Goal: Information Seeking & Learning: Get advice/opinions

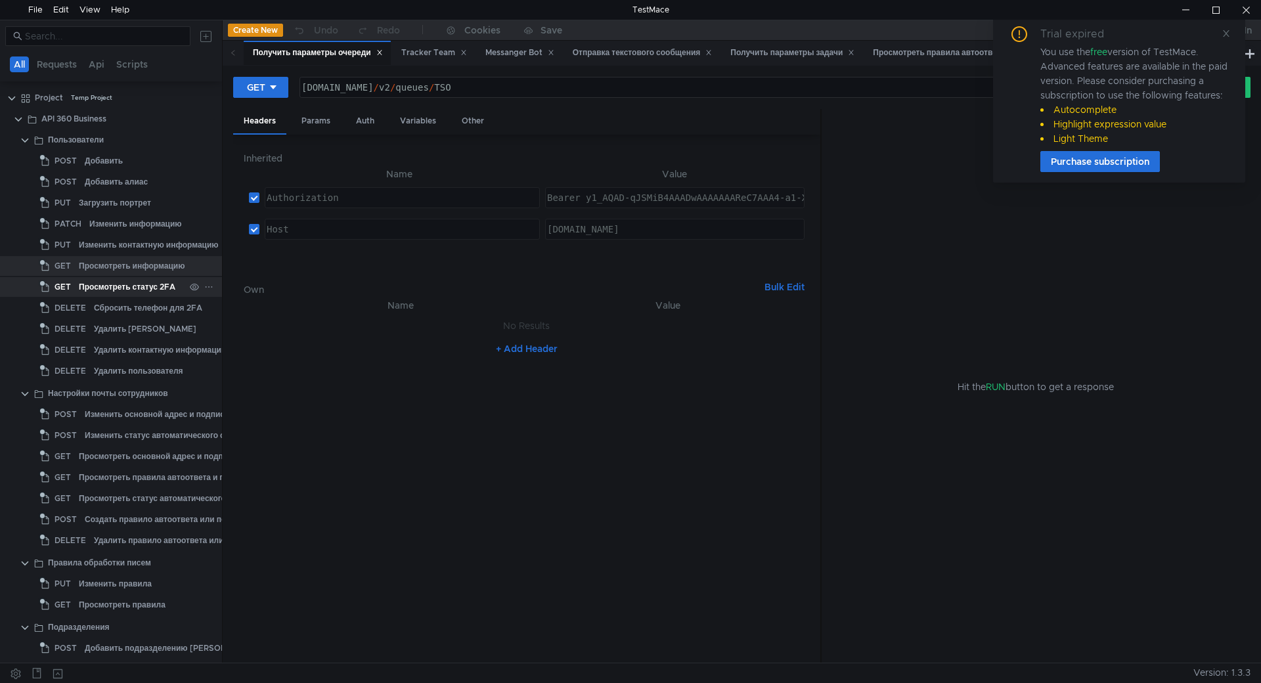
click at [114, 286] on div "Просмотреть статус 2FA" at bounding box center [127, 287] width 97 height 20
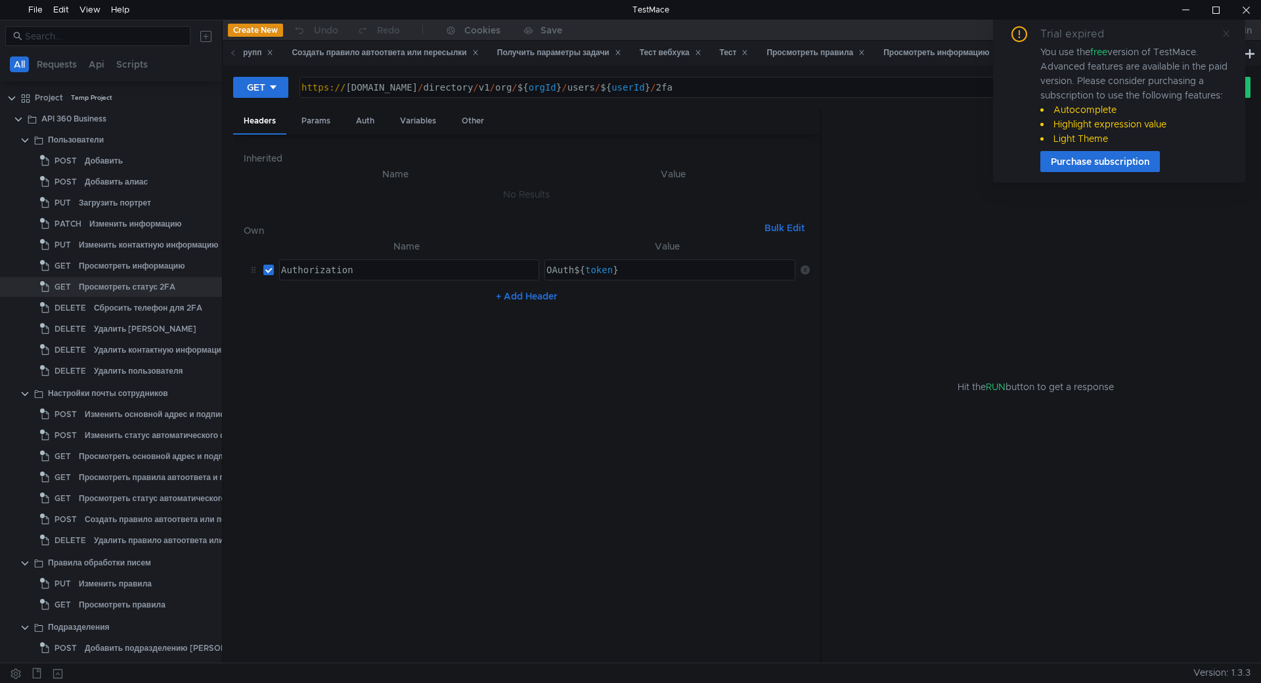
click at [1226, 34] on icon at bounding box center [1226, 33] width 7 height 7
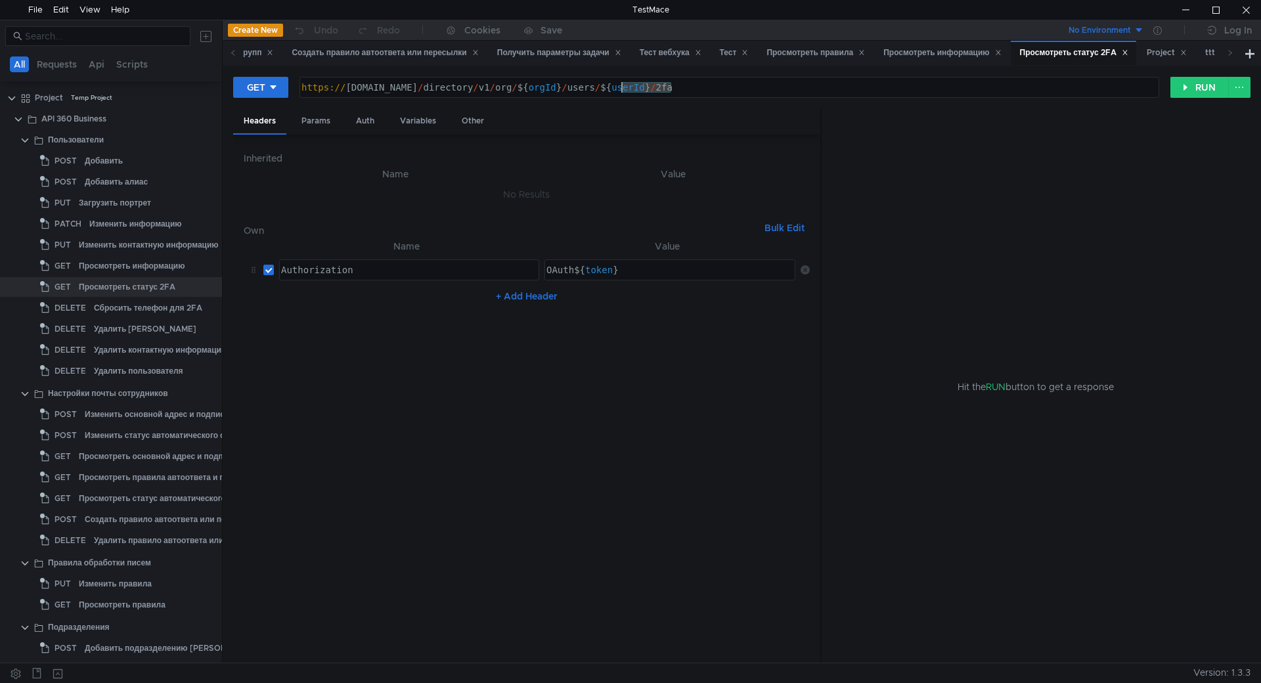
drag, startPoint x: 670, startPoint y: 87, endPoint x: 623, endPoint y: 87, distance: 46.6
click at [623, 87] on div "https:// api360.yandex.net / directory / v1 / org / ${ orgId } / users / ${ use…" at bounding box center [728, 98] width 858 height 32
paste textarea "1130000066099989"
type textarea "https://api360.yandex.net/directory/v1/org/${orgId}/users/1130000066099989/2fa"
click at [816, 89] on div "https:// api360.yandex.net / directory / v1 / org / ${ orgId } / users / 113000…" at bounding box center [728, 98] width 858 height 32
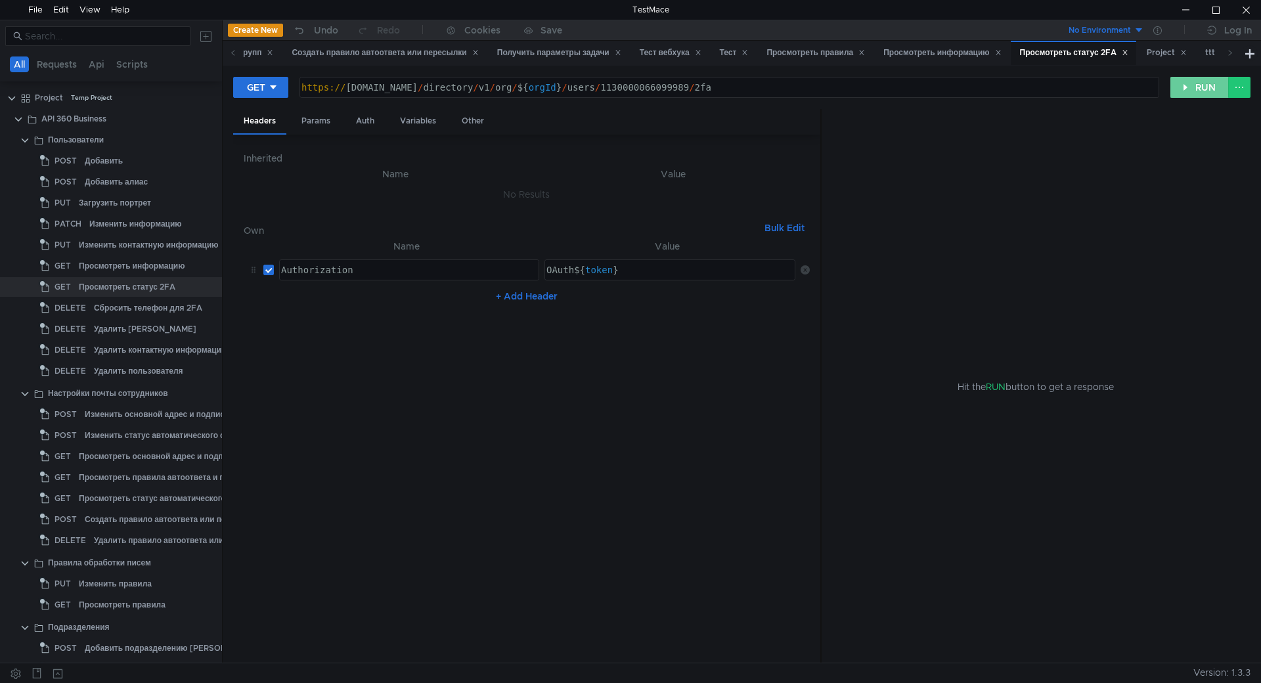
click at [1197, 87] on button "RUN" at bounding box center [1199, 87] width 58 height 21
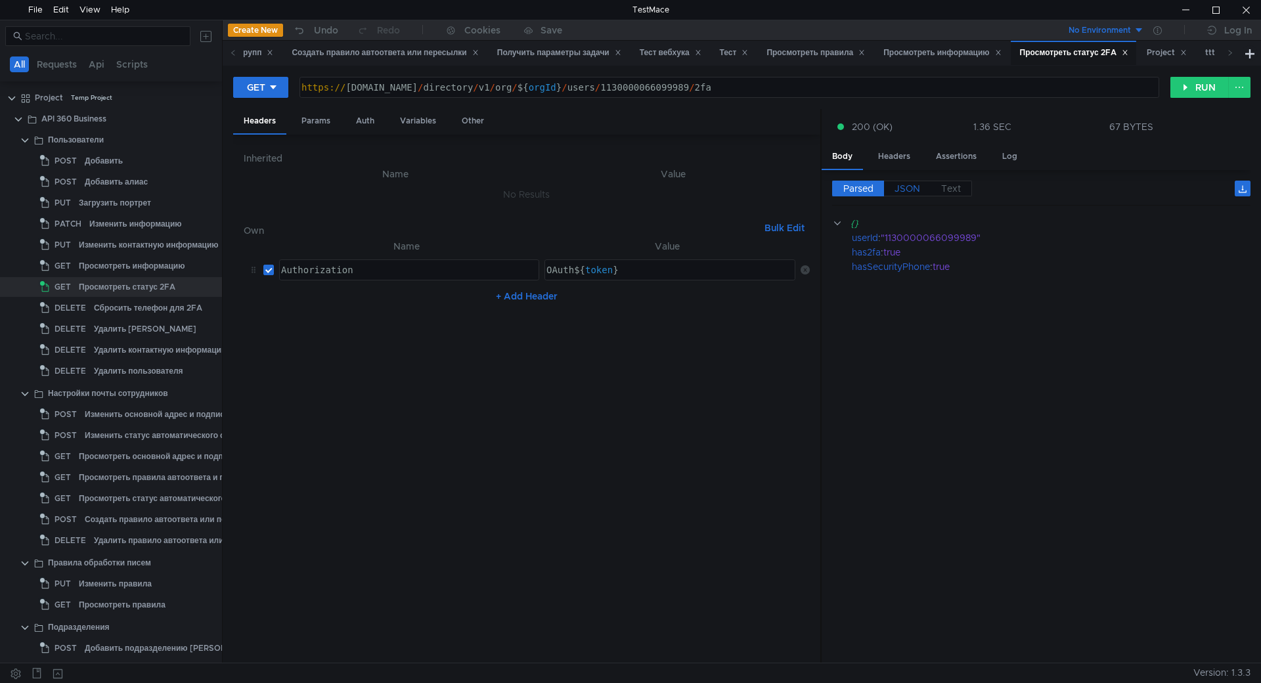
click at [916, 190] on span "JSON" at bounding box center [908, 189] width 26 height 12
click at [930, 309] on div "{ "userId" : "1130000066099989" , "has2fa" : true , "hasSecurityPhone" : true }" at bounding box center [1041, 445] width 418 height 458
click at [700, 365] on nz-table "Name Value Authorization הההההההההההההההההההההההההההההההההההההההההההההההההההההה…" at bounding box center [527, 445] width 566 height 414
click at [883, 261] on div "{ "userId" : "1130000066099989" , "has2fa" : true , "hasSecurityPhone" : true }" at bounding box center [1041, 445] width 418 height 458
click at [874, 295] on div "{ "userId" : "1130000066099989" , "has2fa" : true , "hasSecurityPhone" : true }" at bounding box center [1041, 445] width 418 height 458
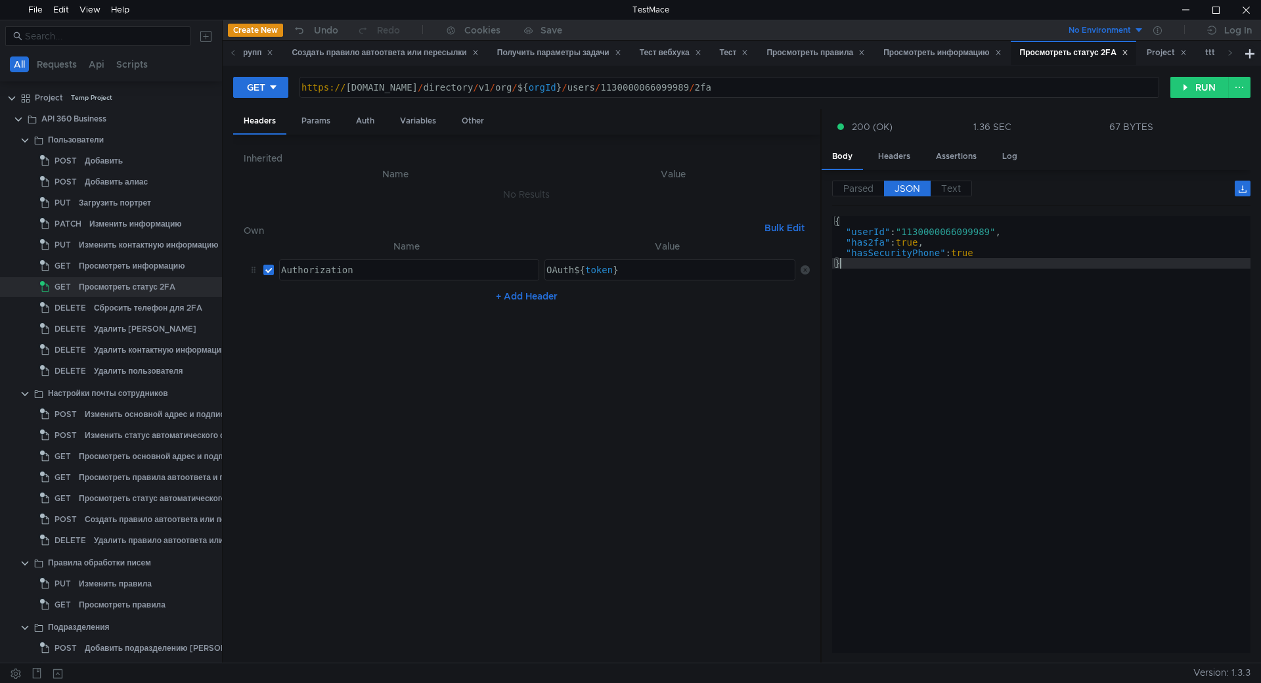
click at [376, 442] on nz-table "Name Value Authorization הההההההההההההההההההההההההההההההההההההההההההההההההההההה…" at bounding box center [527, 445] width 566 height 414
drag, startPoint x: 288, startPoint y: 652, endPoint x: 281, endPoint y: 675, distance: 24.1
click at [280, 665] on div "All Requests Api Scripts Project Temp Project API 360 Business Пользователи POS…" at bounding box center [630, 351] width 1261 height 663
click at [449, 372] on nz-table "Name Value Authorization הההההההההההההההההההההההההההההההההההההההההההההההההההההה…" at bounding box center [527, 445] width 566 height 414
click at [1046, 337] on div "{ "userId" : "1130000066099989" , "has2fa" : true , "hasSecurityPhone" : true }" at bounding box center [1041, 445] width 418 height 458
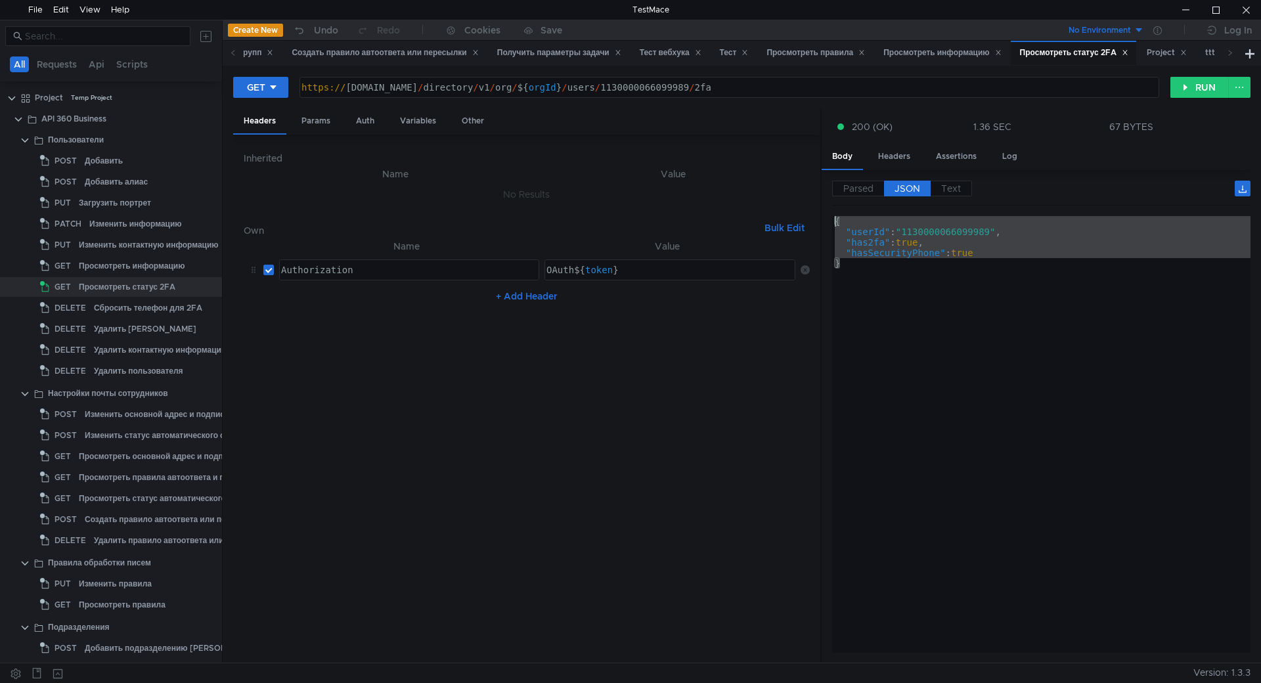
drag, startPoint x: 956, startPoint y: 302, endPoint x: 853, endPoint y: 215, distance: 134.7
click at [853, 215] on div "Parsed JSON Text {} userId : "1130000066099989" has2fa : true hasSecurityPhone …" at bounding box center [1041, 417] width 418 height 472
click at [908, 268] on div "{ "userId" : "1130000066099989" , "has2fa" : true , "hasSecurityPhone" : true }" at bounding box center [1041, 434] width 418 height 437
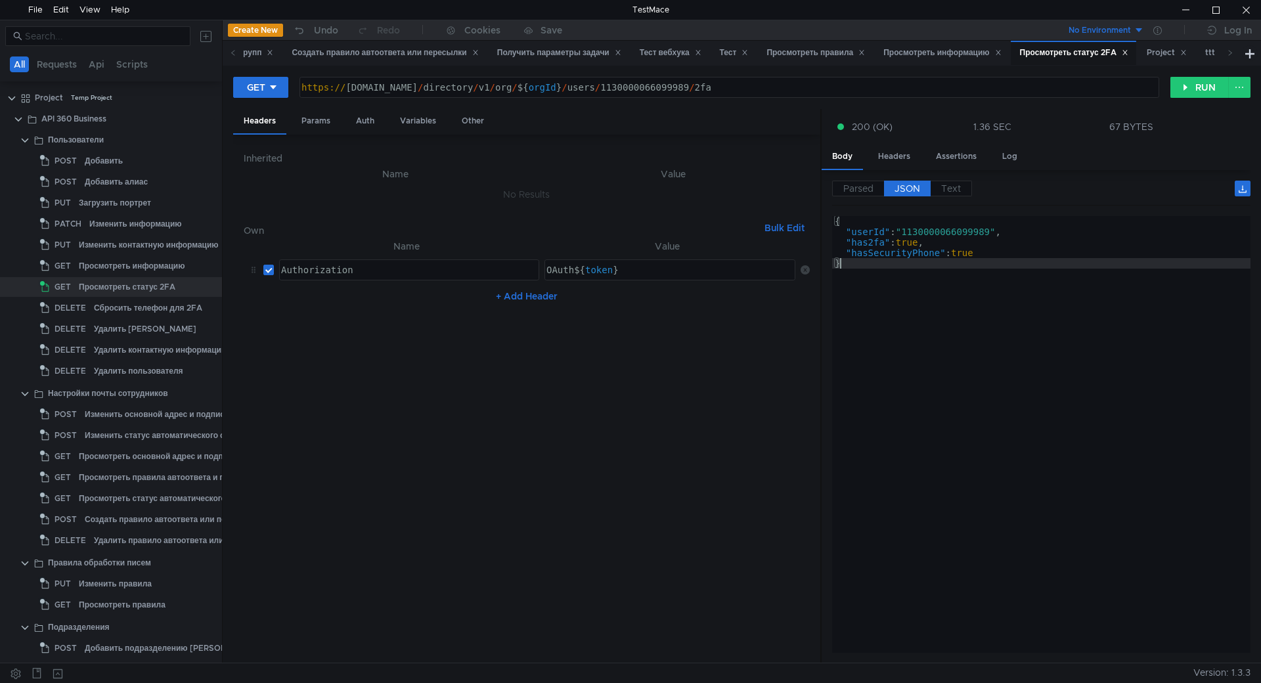
click at [910, 274] on div "{ "userId" : "1130000066099989" , "has2fa" : true , "hasSecurityPhone" : true }" at bounding box center [1041, 445] width 418 height 458
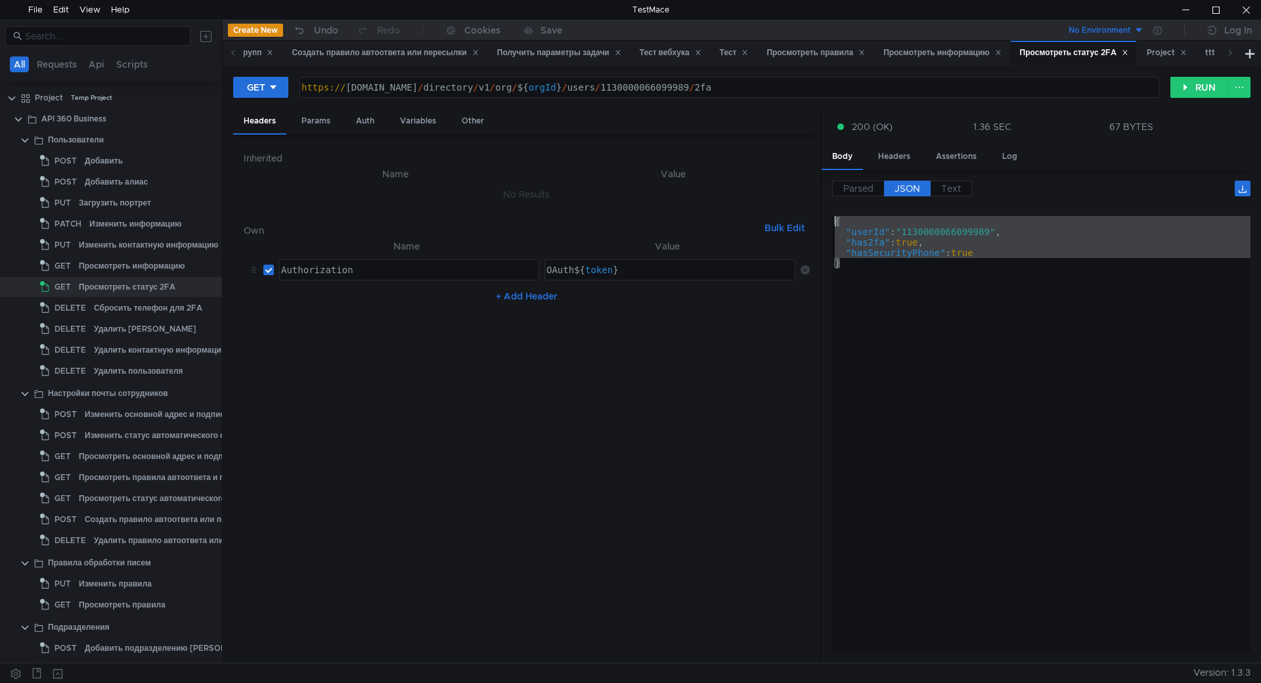
drag, startPoint x: 899, startPoint y: 263, endPoint x: 866, endPoint y: 215, distance: 58.3
click at [866, 215] on div "Parsed JSON Text {} userId : "1130000066099989" has2fa : true hasSecurityPhone …" at bounding box center [1041, 417] width 418 height 472
click at [908, 287] on div "{ "userId" : "1130000066099989" , "has2fa" : true , "hasSecurityPhone" : true }" at bounding box center [1041, 434] width 418 height 437
type textarea "}"
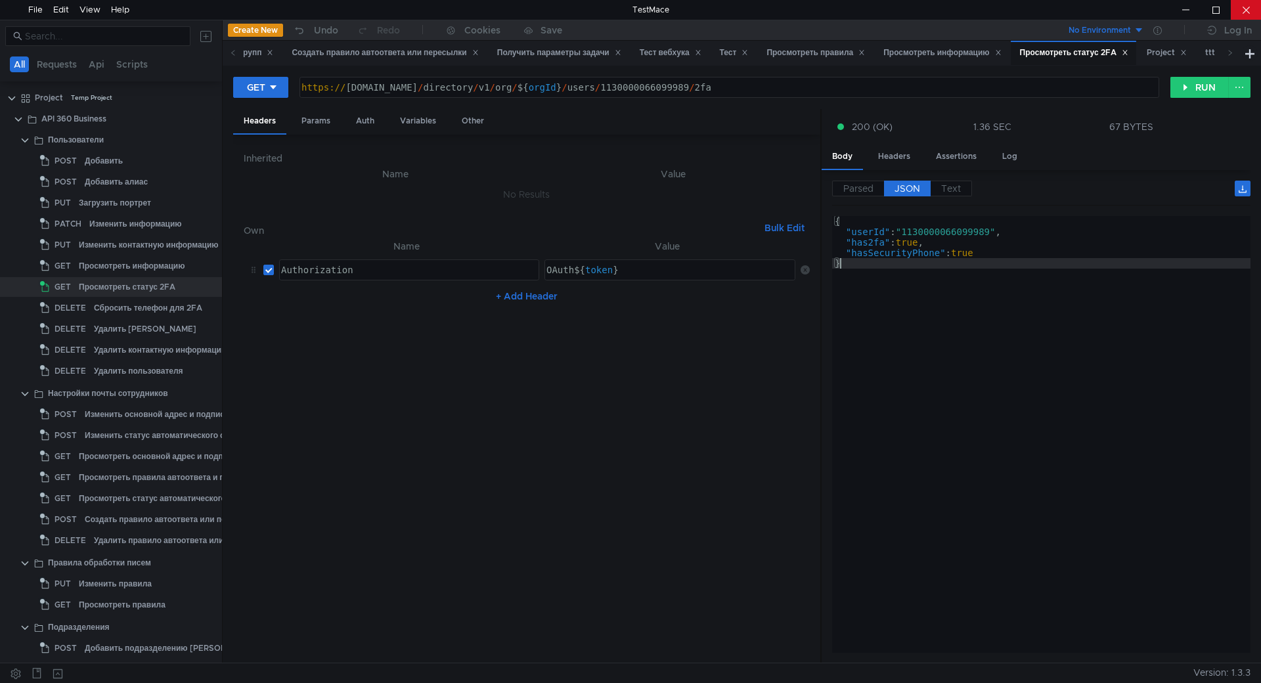
click at [1245, 14] on div at bounding box center [1246, 10] width 30 height 20
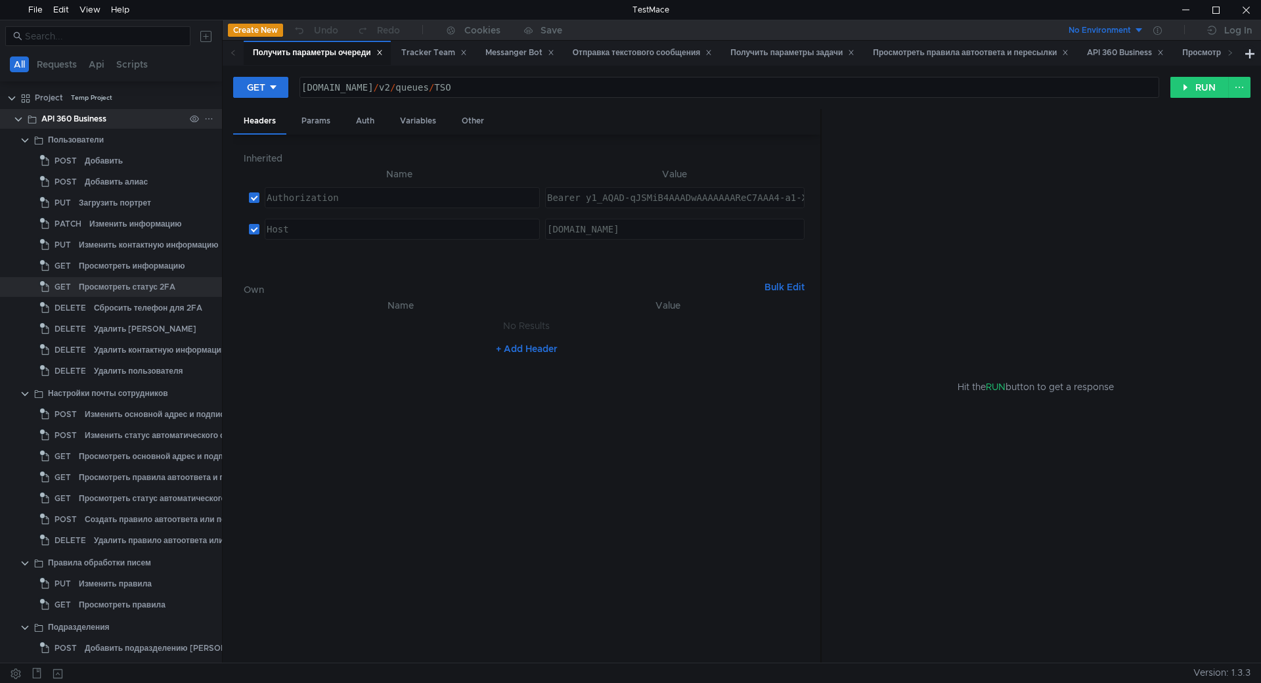
click at [13, 118] on clr-icon at bounding box center [18, 119] width 11 height 11
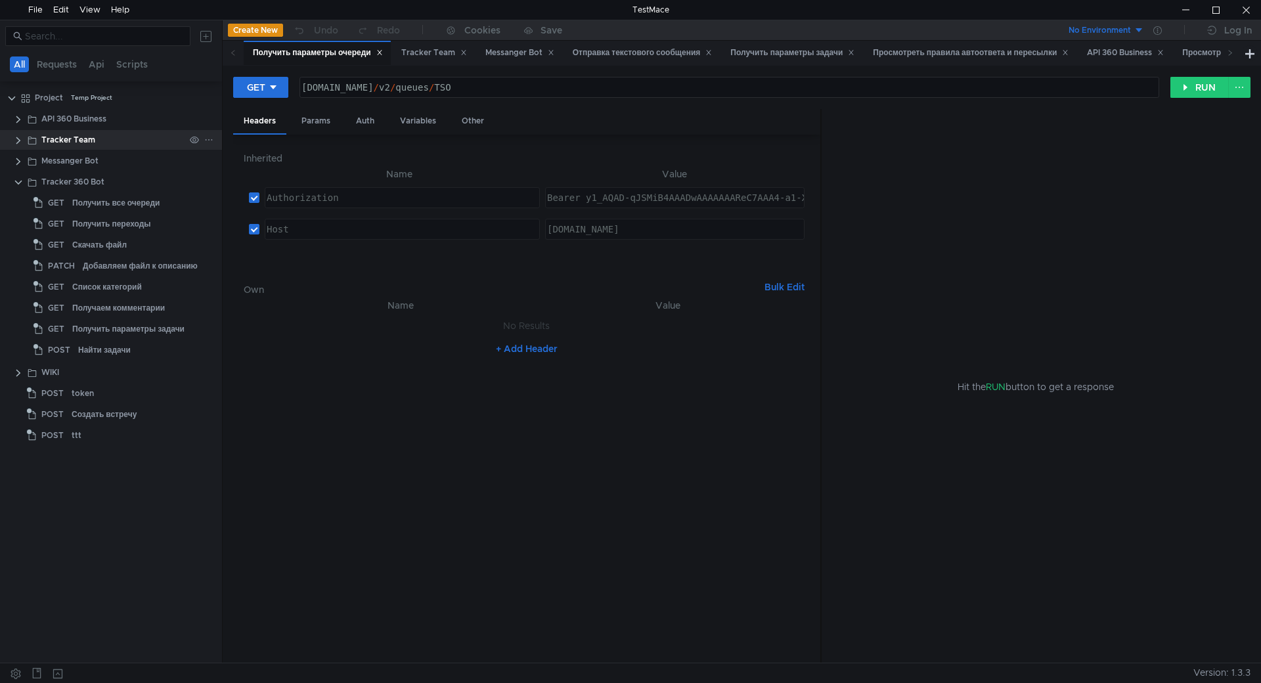
click at [19, 138] on clr-icon at bounding box center [18, 140] width 11 height 11
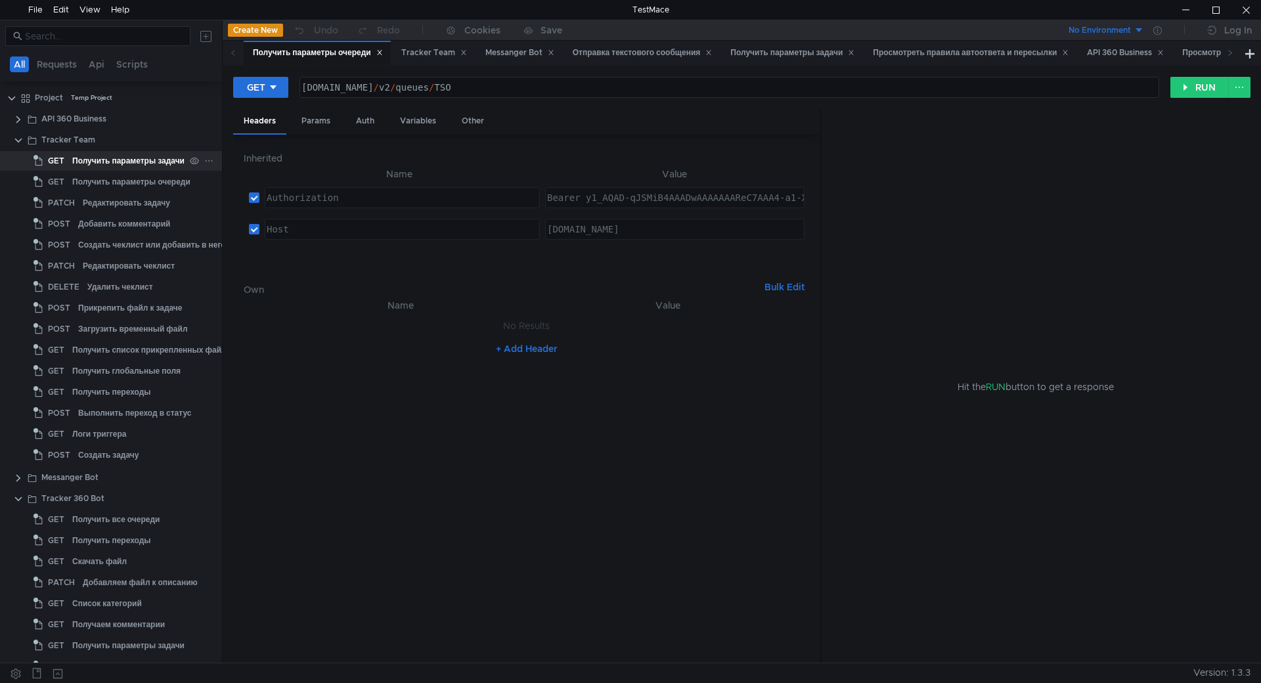
click at [77, 164] on div "Получить параметры задачи" at bounding box center [128, 161] width 112 height 20
drag, startPoint x: 543, startPoint y: 88, endPoint x: 480, endPoint y: 87, distance: 63.1
click at [480, 87] on div "st-api.yandex-team.ru / v2 / issues / TSO-2969" at bounding box center [728, 98] width 858 height 32
paste textarea "https://st.yandex-team.ru/THSFEEDBACK-2"
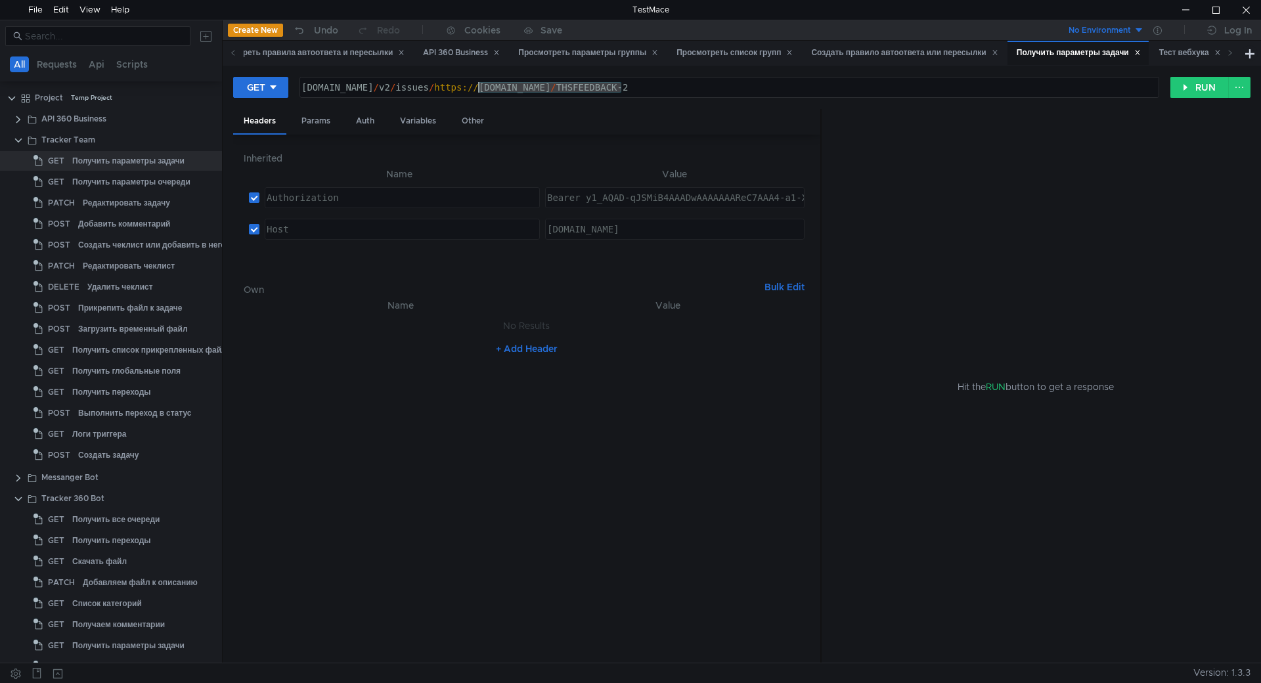
drag, startPoint x: 621, startPoint y: 89, endPoint x: 479, endPoint y: 91, distance: 141.9
click at [479, 91] on div "st-api.yandex-team.ru / v2 / issues / https:// st.yandex-team.ru / THSFEEDBACK-2" at bounding box center [728, 98] width 858 height 32
type textarea "st-api.yandex-team.ru/v2/issues/THSFEEDBACK-2"
click at [1196, 85] on button "RUN" at bounding box center [1199, 87] width 58 height 21
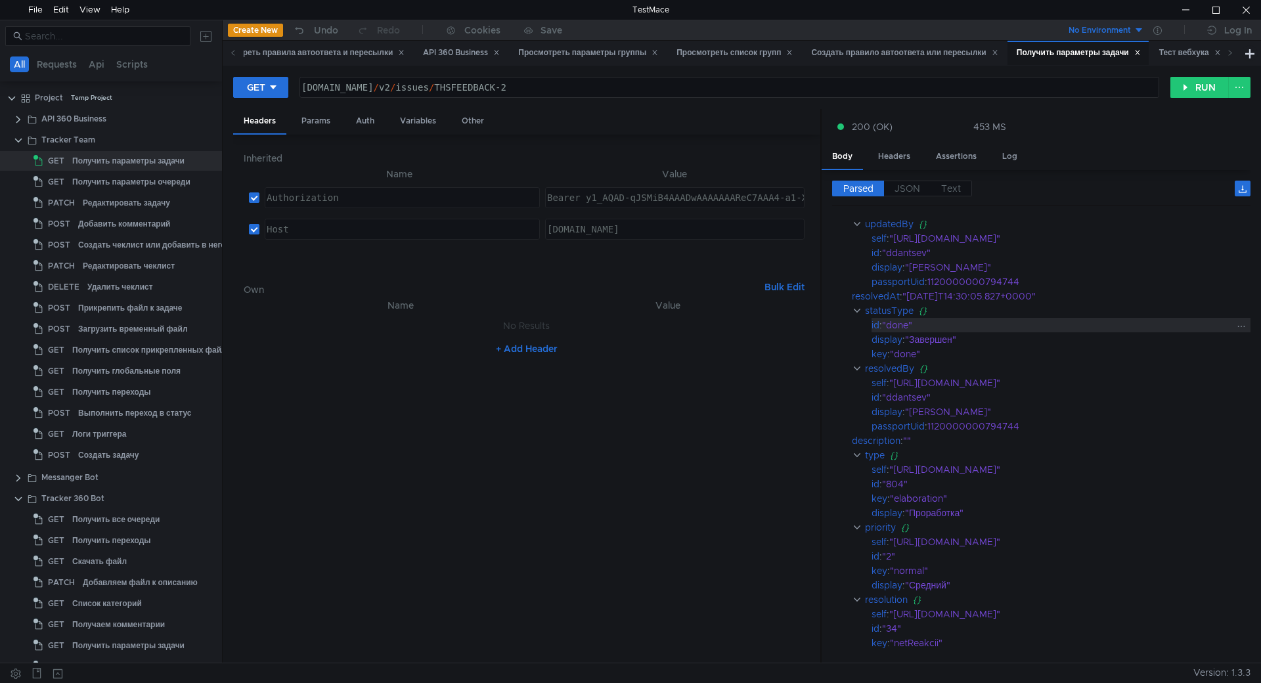
scroll to position [219, 0]
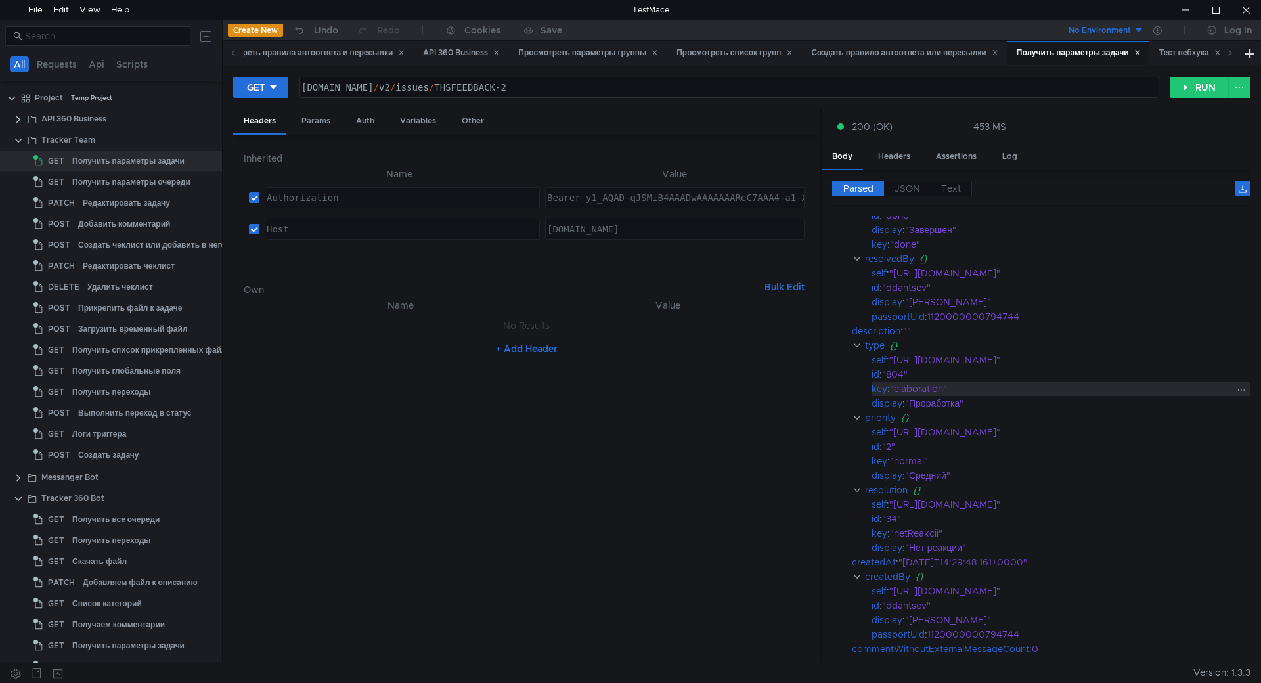
click at [935, 393] on div ""elaboration"" at bounding box center [1061, 389] width 343 height 14
click at [935, 394] on div ""elaboration"" at bounding box center [1061, 389] width 343 height 14
copy div "elaboration"
click at [1244, 3] on div at bounding box center [1246, 10] width 30 height 20
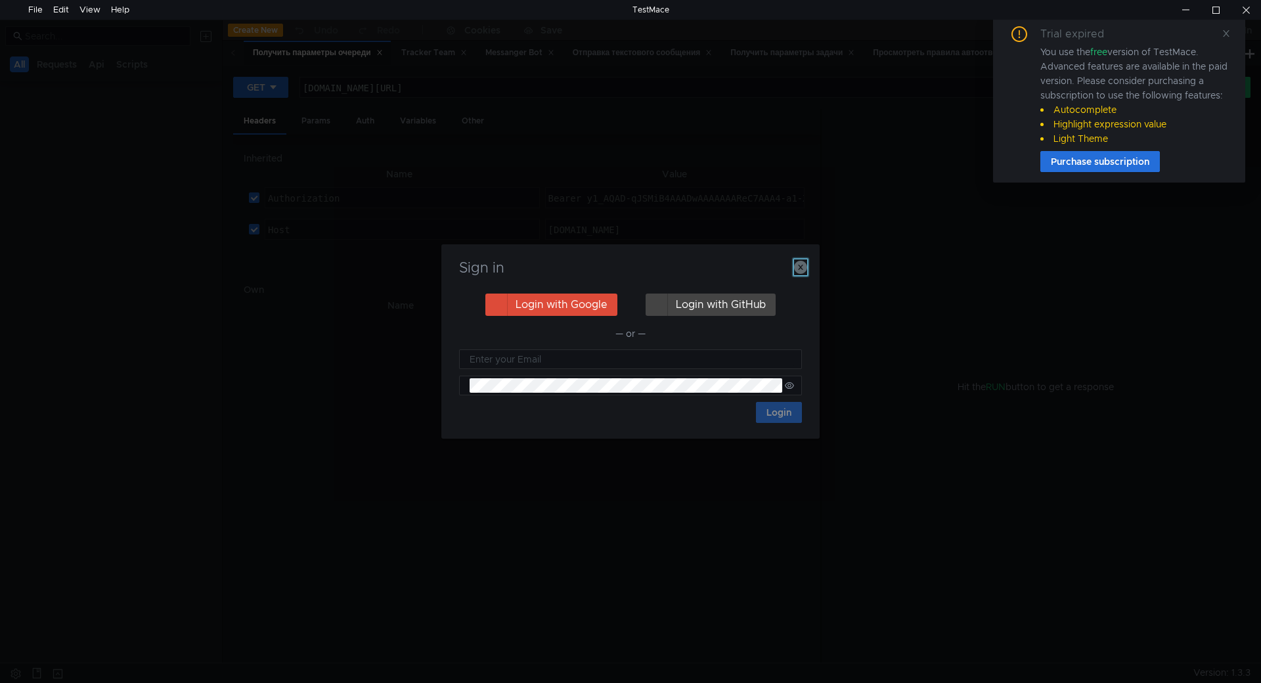
click at [801, 265] on icon "button" at bounding box center [800, 267] width 13 height 13
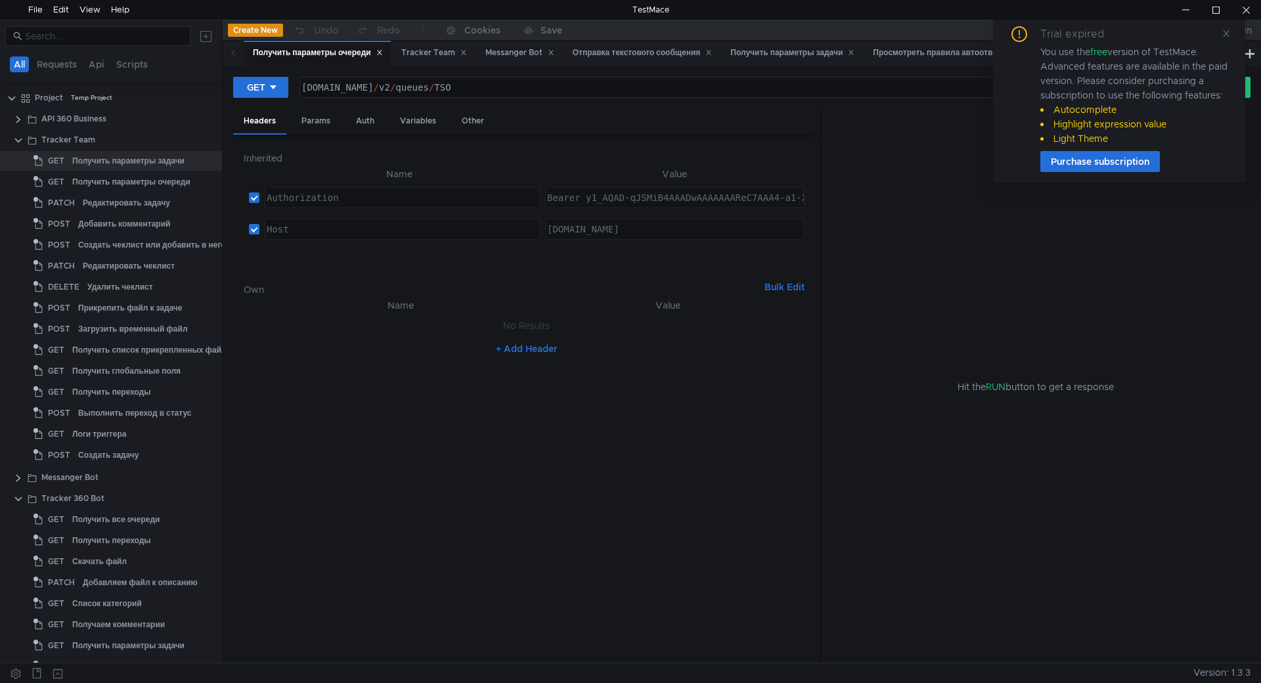
click at [802, 265] on nz-table "Name Value Authorization הההההההההההההההההההההההההההההההההההההההההההההההההההההה…" at bounding box center [527, 216] width 566 height 100
click at [1224, 35] on icon at bounding box center [1226, 33] width 7 height 7
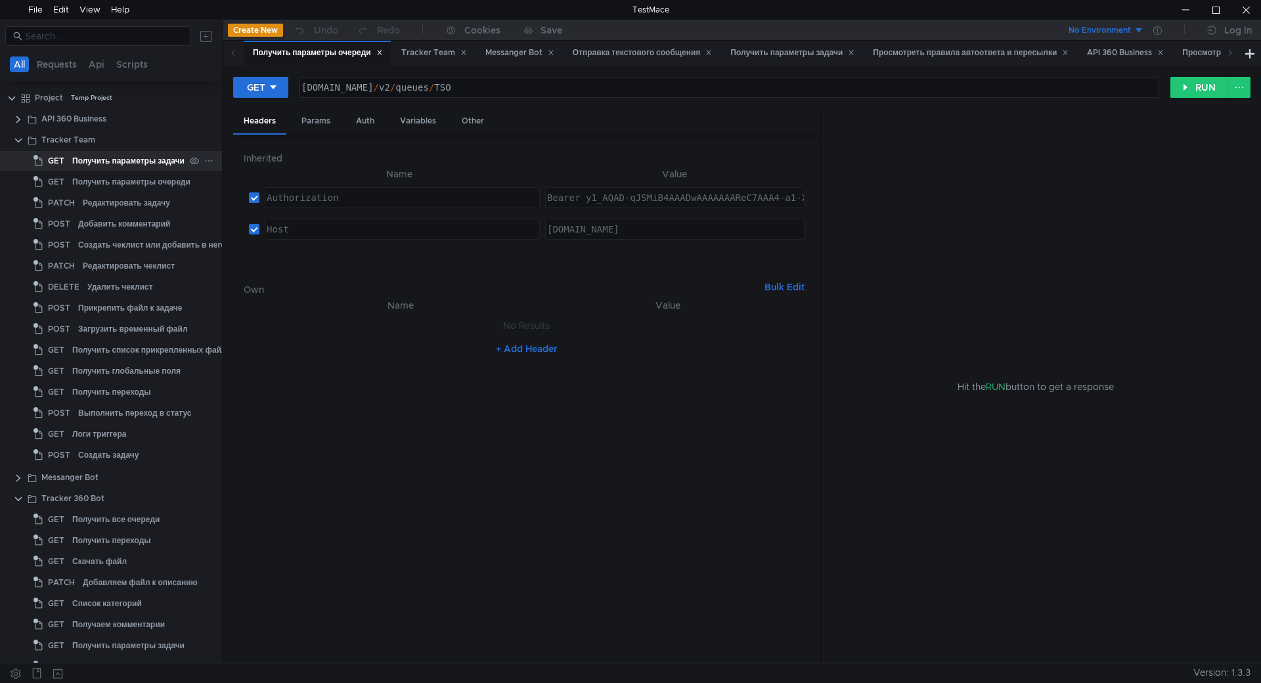
click at [113, 160] on div "Получить параметры задачи" at bounding box center [128, 161] width 112 height 20
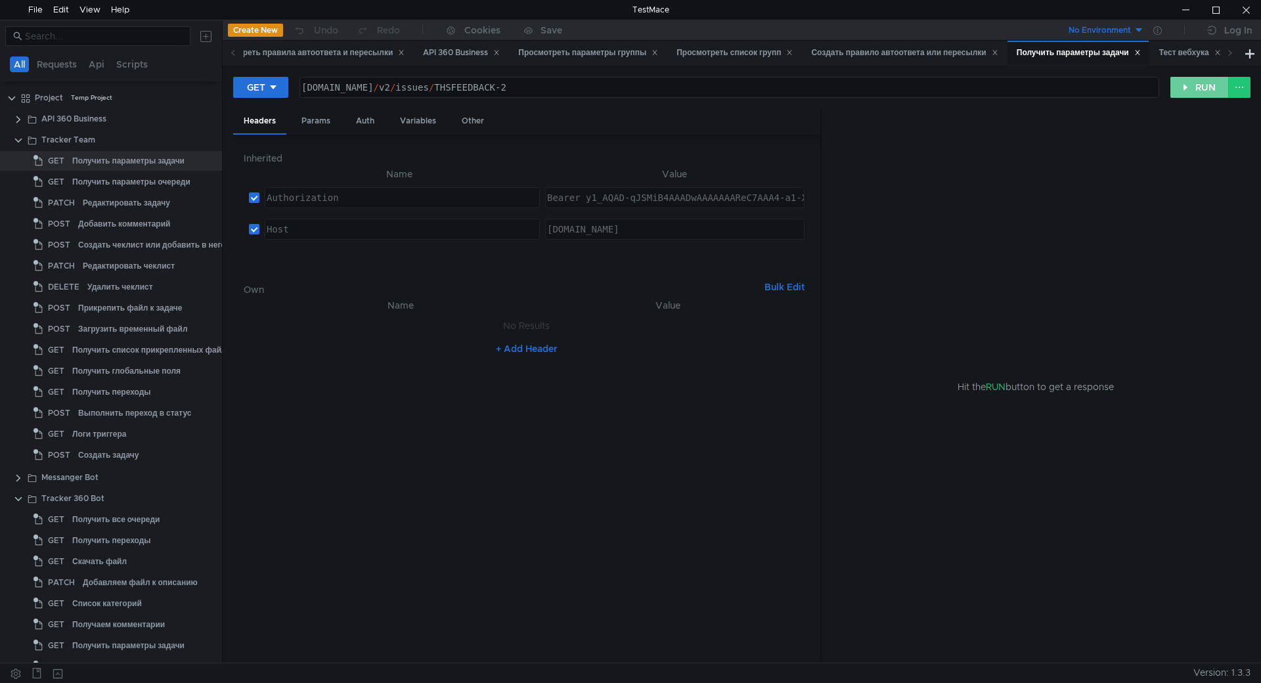
click at [1182, 93] on button "RUN" at bounding box center [1199, 87] width 58 height 21
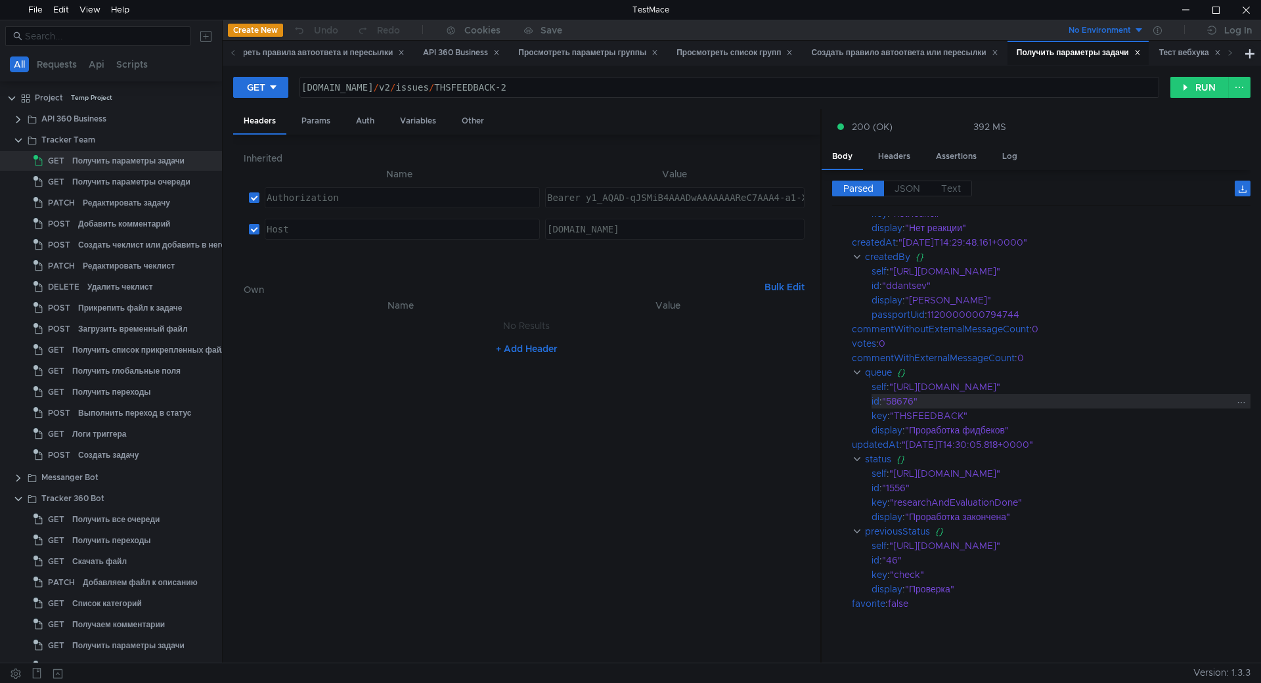
scroll to position [572, 0]
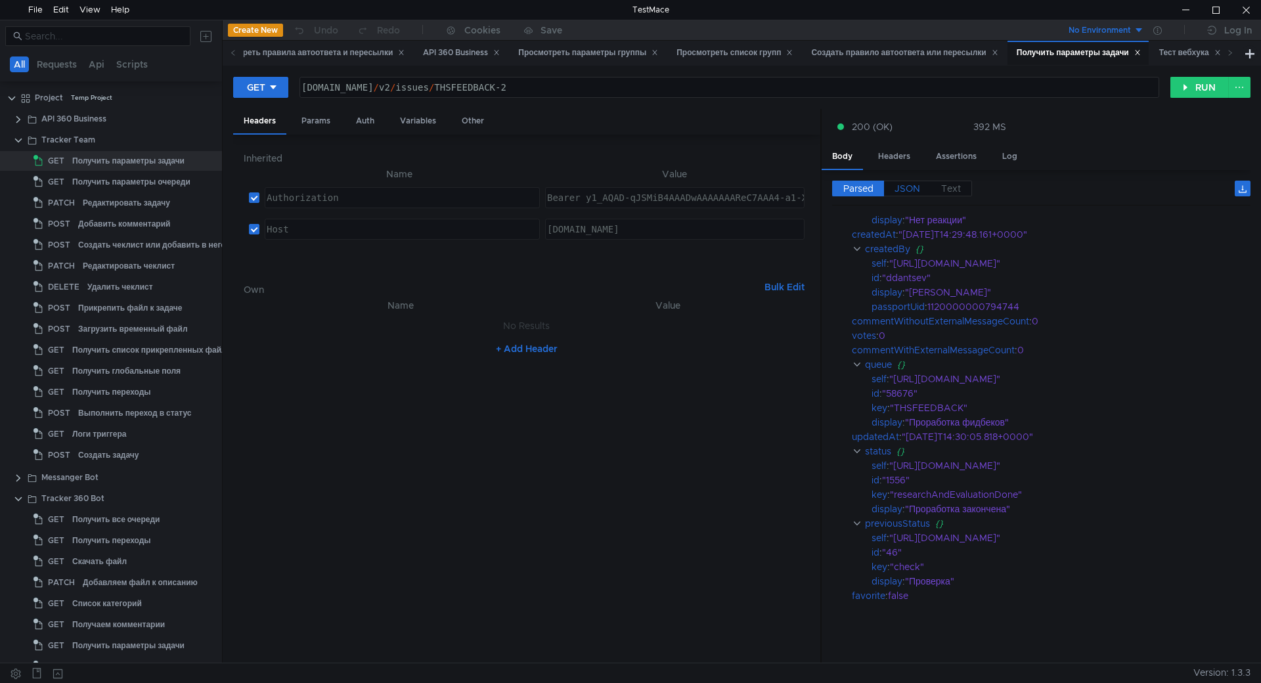
click at [904, 192] on span "JSON" at bounding box center [908, 189] width 26 height 12
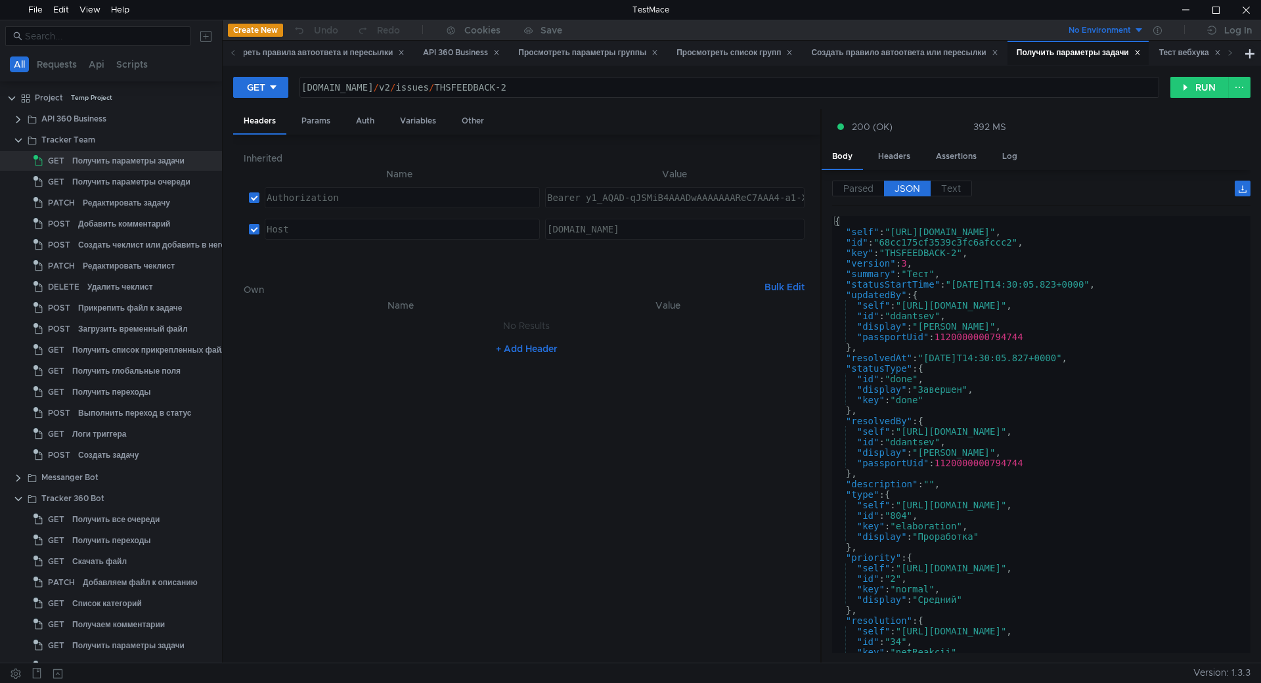
click at [950, 275] on div "{ "self" : "[URL][DOMAIN_NAME]" , "id" : "68cc175cf3539c3fc6afccc2" , "key" : "…" at bounding box center [1038, 445] width 413 height 458
click at [1022, 326] on div "{ "self" : "[URL][DOMAIN_NAME]" , "id" : "68cc175cf3539c3fc6afccc2" , "key" : "…" at bounding box center [1038, 445] width 413 height 458
click at [956, 378] on div "{ "self" : "[URL][DOMAIN_NAME]" , "id" : "68cc175cf3539c3fc6afccc2" , "key" : "…" at bounding box center [1038, 445] width 413 height 458
click at [960, 398] on div "{ "self" : "[URL][DOMAIN_NAME]" , "id" : "68cc175cf3539c3fc6afccc2" , "key" : "…" at bounding box center [1038, 445] width 413 height 458
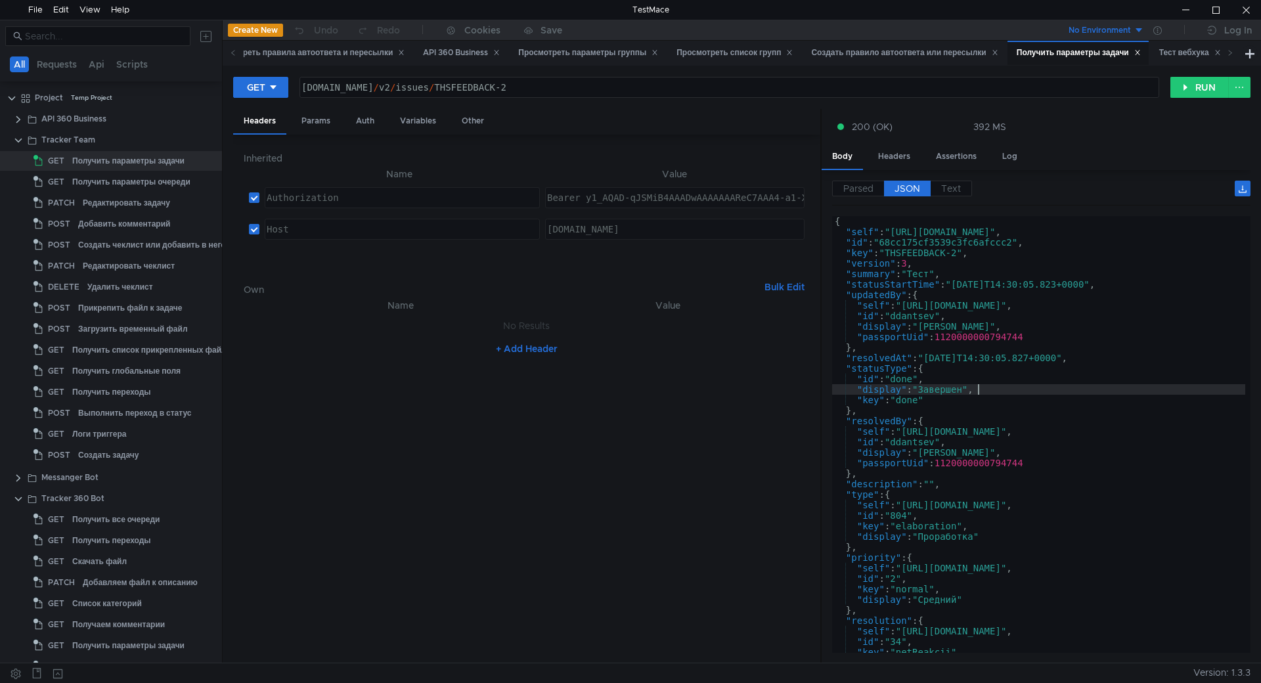
click at [1017, 392] on div "{ "self" : "[URL][DOMAIN_NAME]" , "id" : "68cc175cf3539c3fc6afccc2" , "key" : "…" at bounding box center [1038, 445] width 413 height 458
click at [994, 428] on div "{ "self" : "[URL][DOMAIN_NAME]" , "id" : "68cc175cf3539c3fc6afccc2" , "key" : "…" at bounding box center [1038, 445] width 413 height 458
click at [981, 415] on div "{ "self" : "[URL][DOMAIN_NAME]" , "id" : "68cc175cf3539c3fc6afccc2" , "key" : "…" at bounding box center [1038, 445] width 413 height 458
type textarea "},"
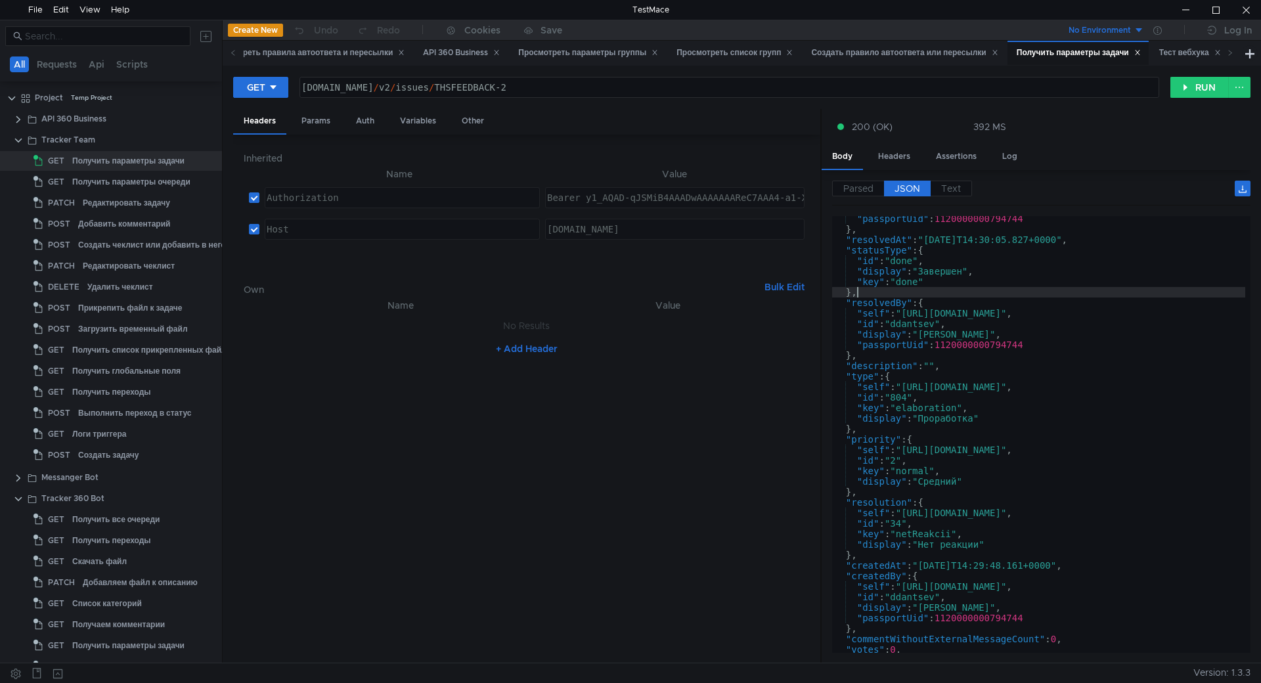
scroll to position [197, 0]
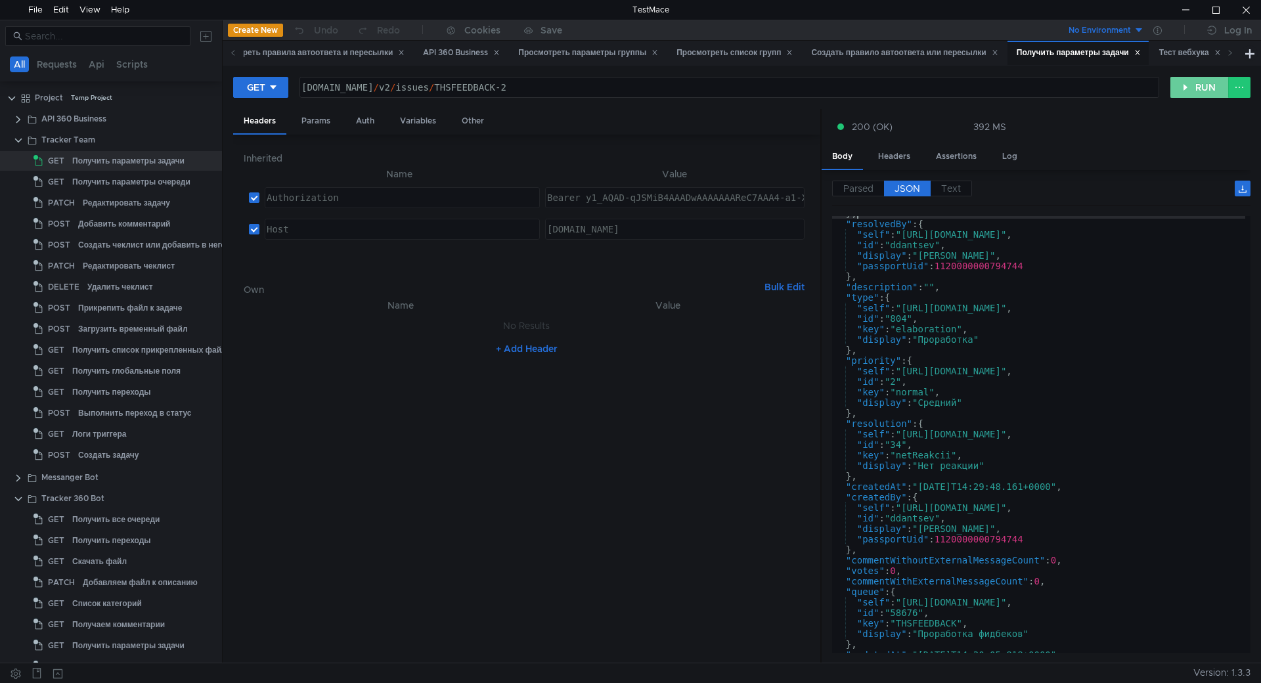
click at [1205, 89] on button "RUN" at bounding box center [1199, 87] width 58 height 21
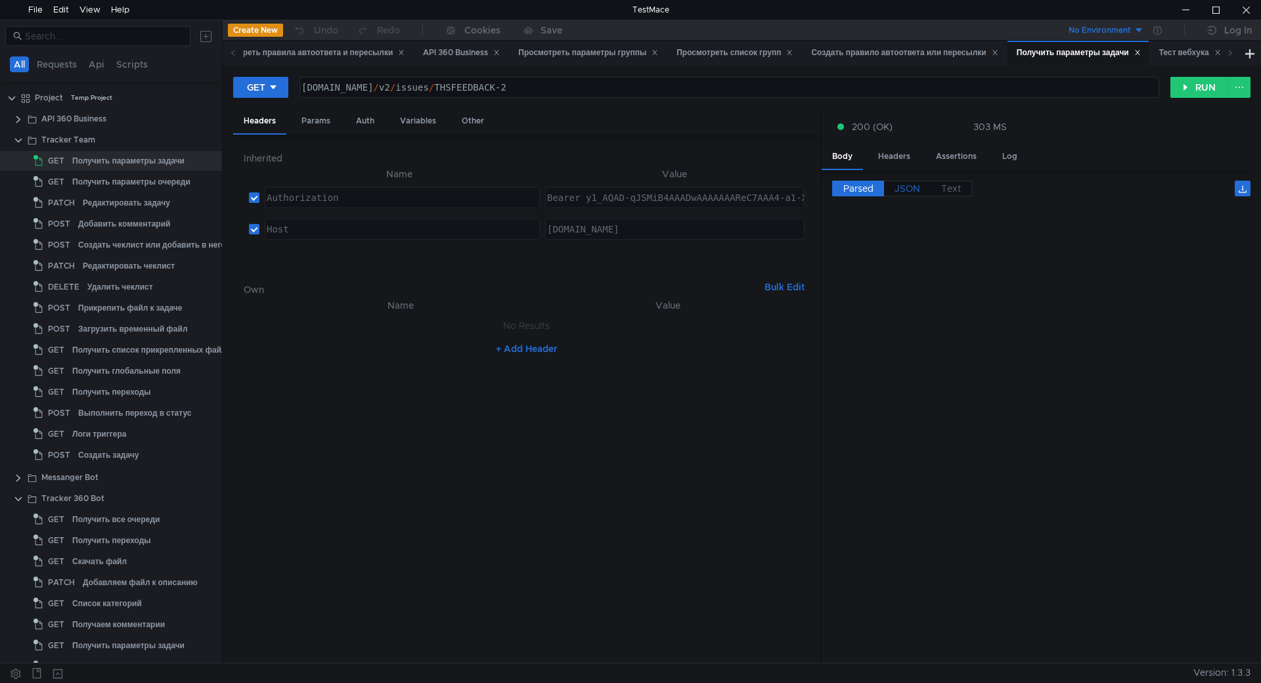
scroll to position [0, 0]
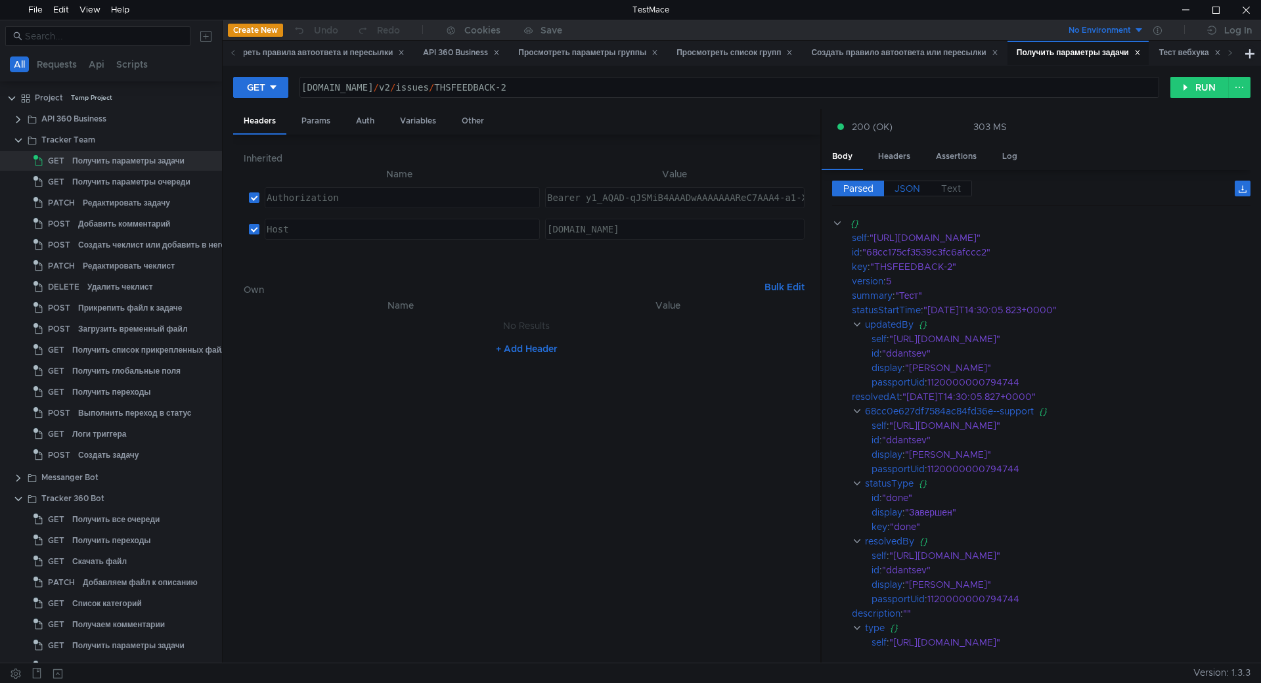
click at [915, 192] on span "JSON" at bounding box center [908, 189] width 26 height 12
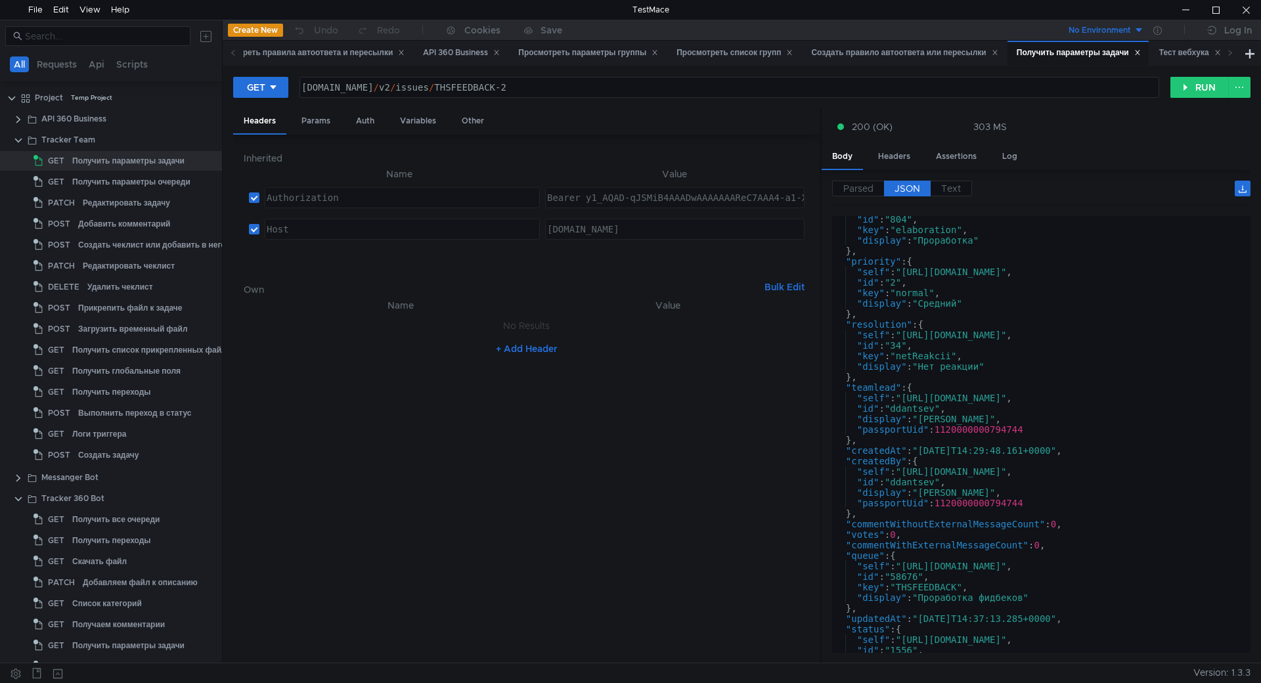
scroll to position [320, 0]
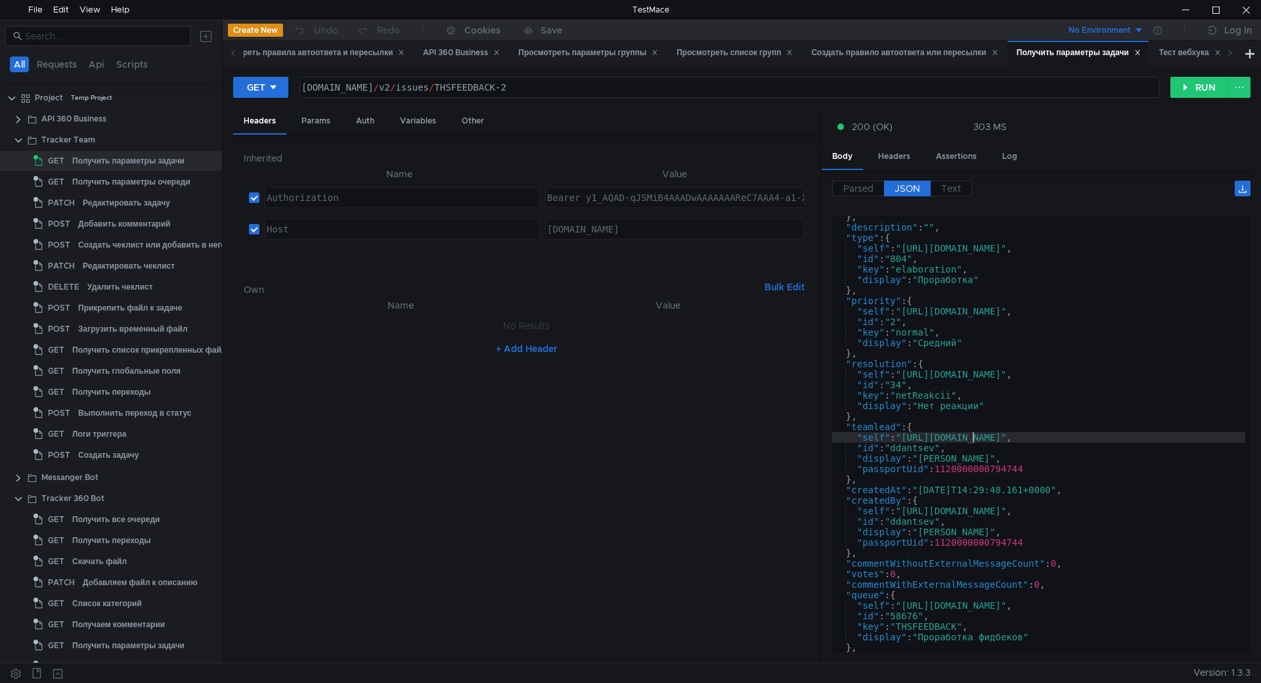
click at [971, 434] on div "} , "description" : "" , "type" : { "self" : "[URL][DOMAIN_NAME]" , "id" : "804…" at bounding box center [1038, 440] width 413 height 458
click at [874, 430] on div "} , "description" : "" , "type" : { "self" : "[URL][DOMAIN_NAME]" , "id" : "804…" at bounding box center [1038, 440] width 413 height 458
click at [994, 415] on div "} , "description" : "" , "type" : { "self" : "[URL][DOMAIN_NAME]" , "id" : "804…" at bounding box center [1038, 440] width 413 height 458
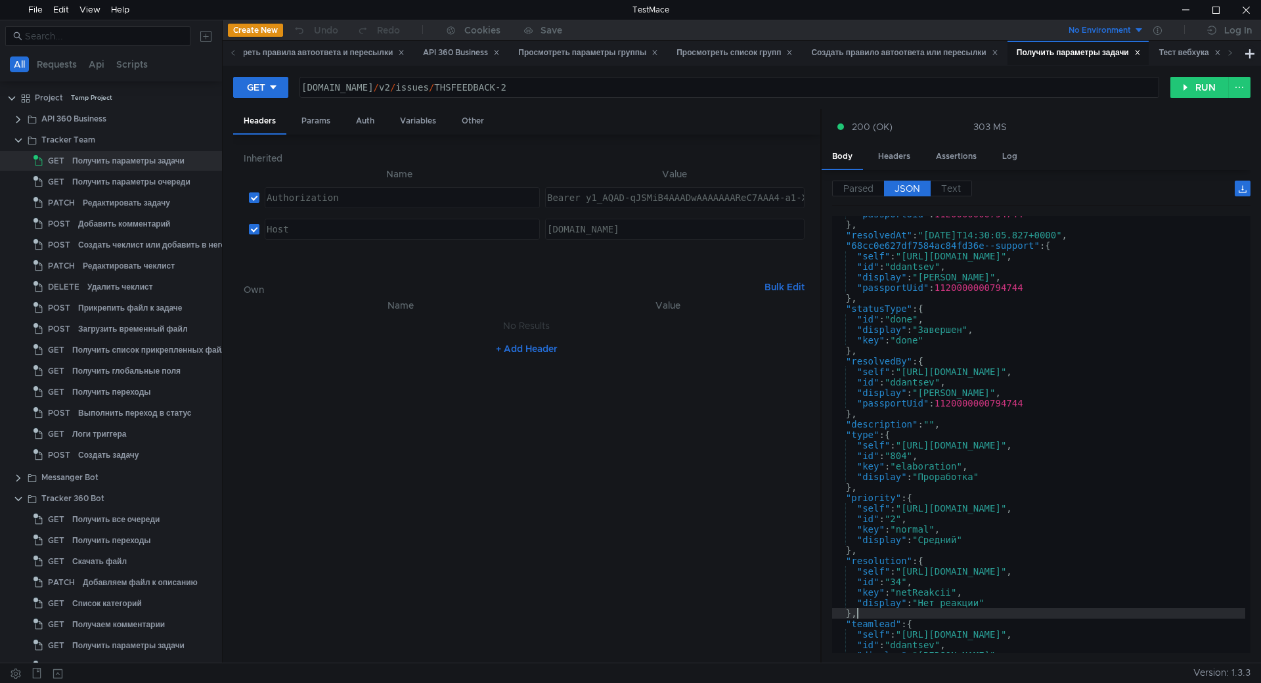
scroll to position [83, 0]
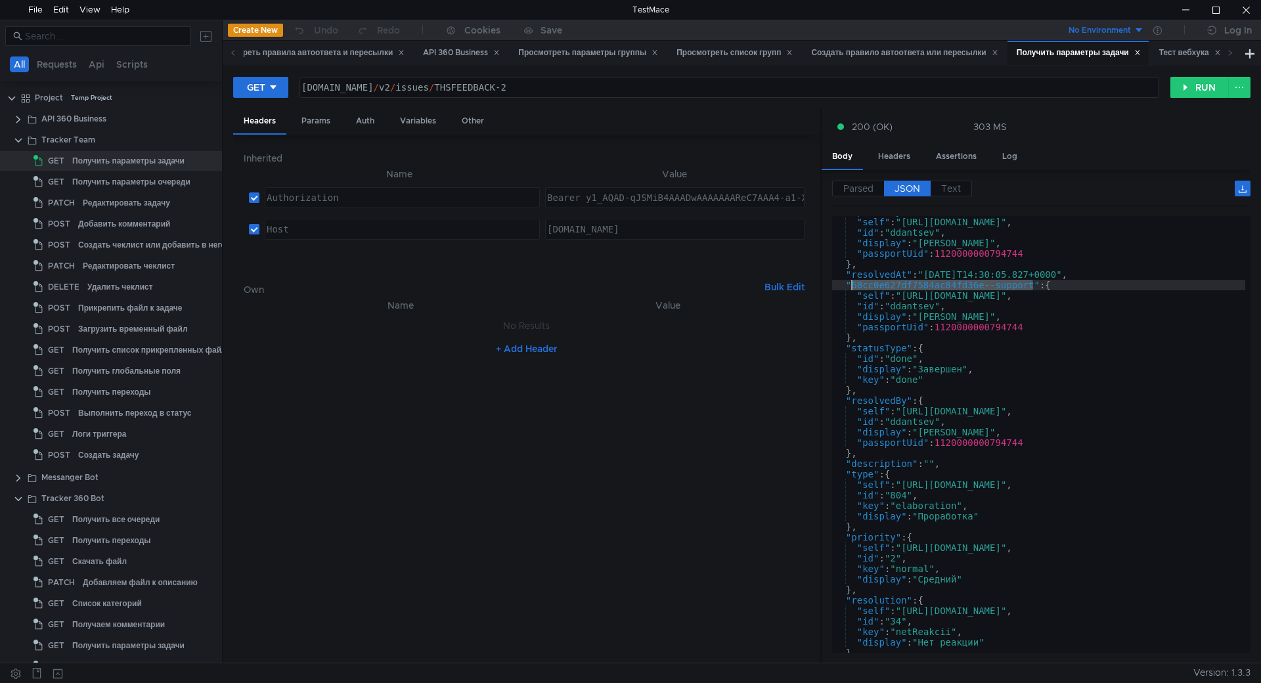
drag, startPoint x: 1036, startPoint y: 284, endPoint x: 851, endPoint y: 282, distance: 185.2
click at [851, 282] on div ""updatedBy" : { "self" : "[URL][DOMAIN_NAME]" , "id" : "ddantsev" , "display" :…" at bounding box center [1038, 435] width 413 height 458
type textarea ""68cc0e627df7584ac84fd36e--support": {"
click at [375, 392] on nz-table "Name Value No Results + Add Header" at bounding box center [527, 475] width 566 height 355
click at [1240, 12] on div at bounding box center [1246, 10] width 30 height 20
